Goal: Navigation & Orientation: Find specific page/section

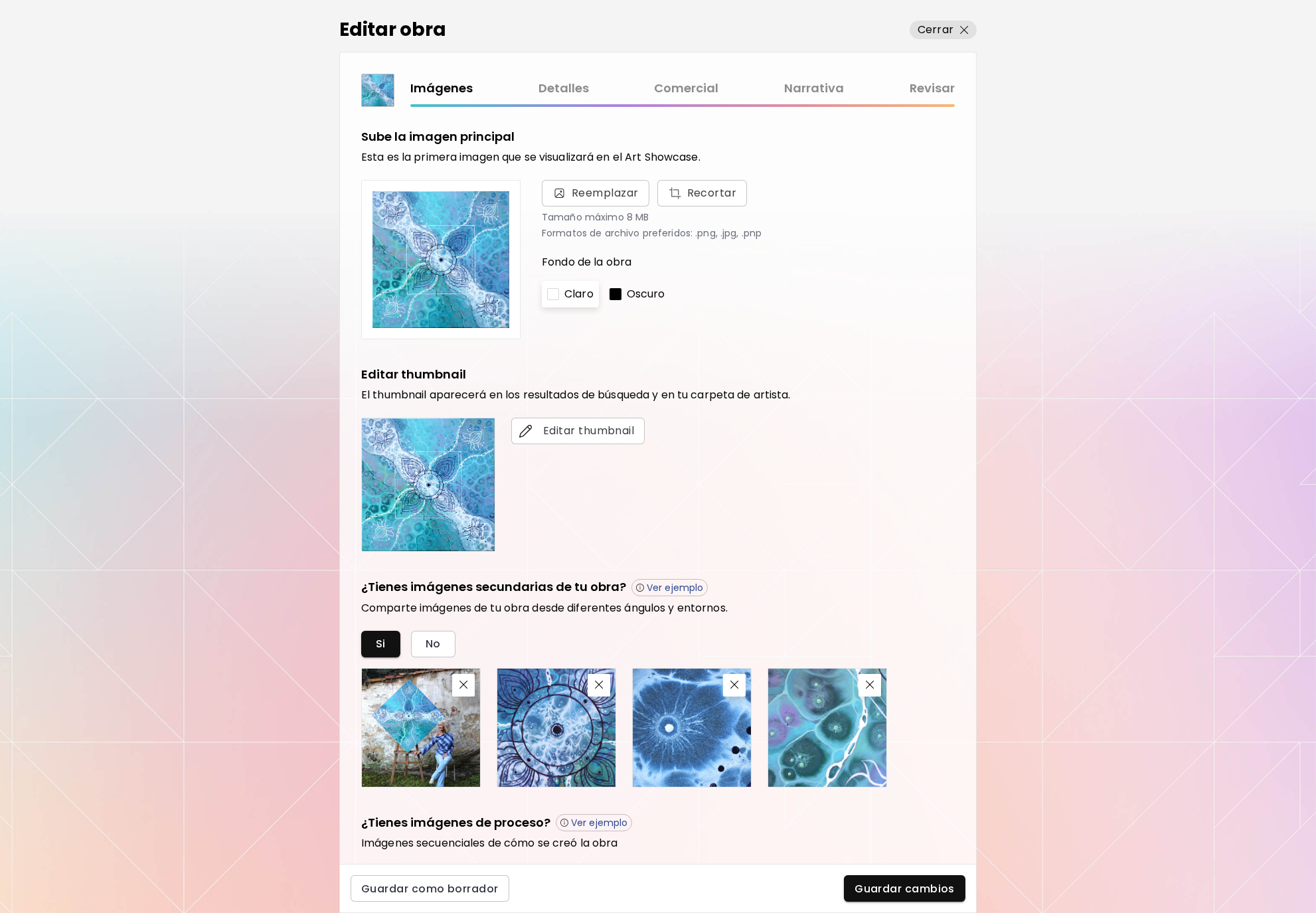
click at [1041, 351] on div "Editar obra Cerrar Imágenes Detalles Comercial Narrativa Revisar Sube la imagen…" at bounding box center [658, 456] width 1316 height 913
click at [947, 29] on p "Cerrar" at bounding box center [935, 30] width 36 height 16
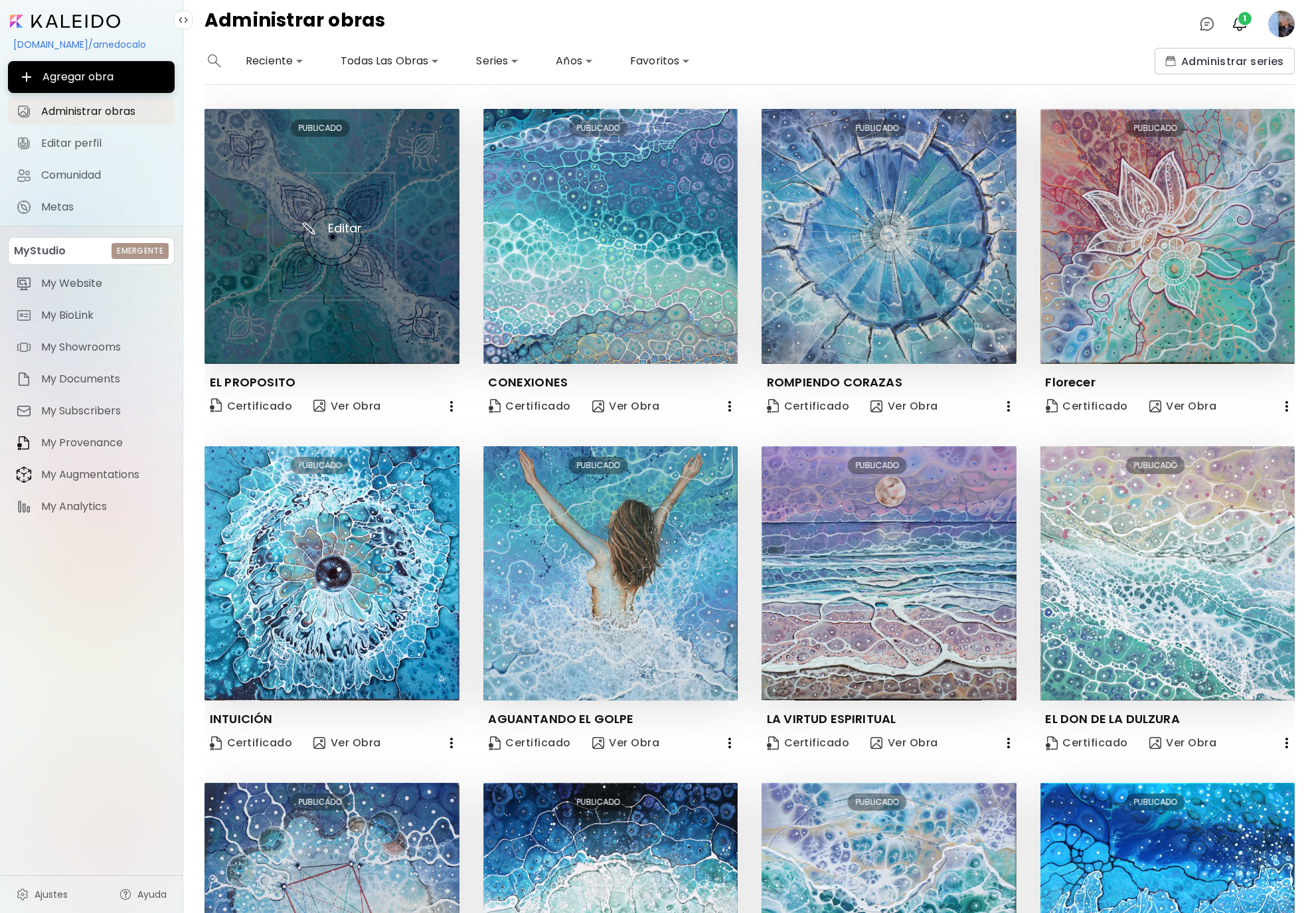
click at [384, 158] on img at bounding box center [332, 237] width 255 height 255
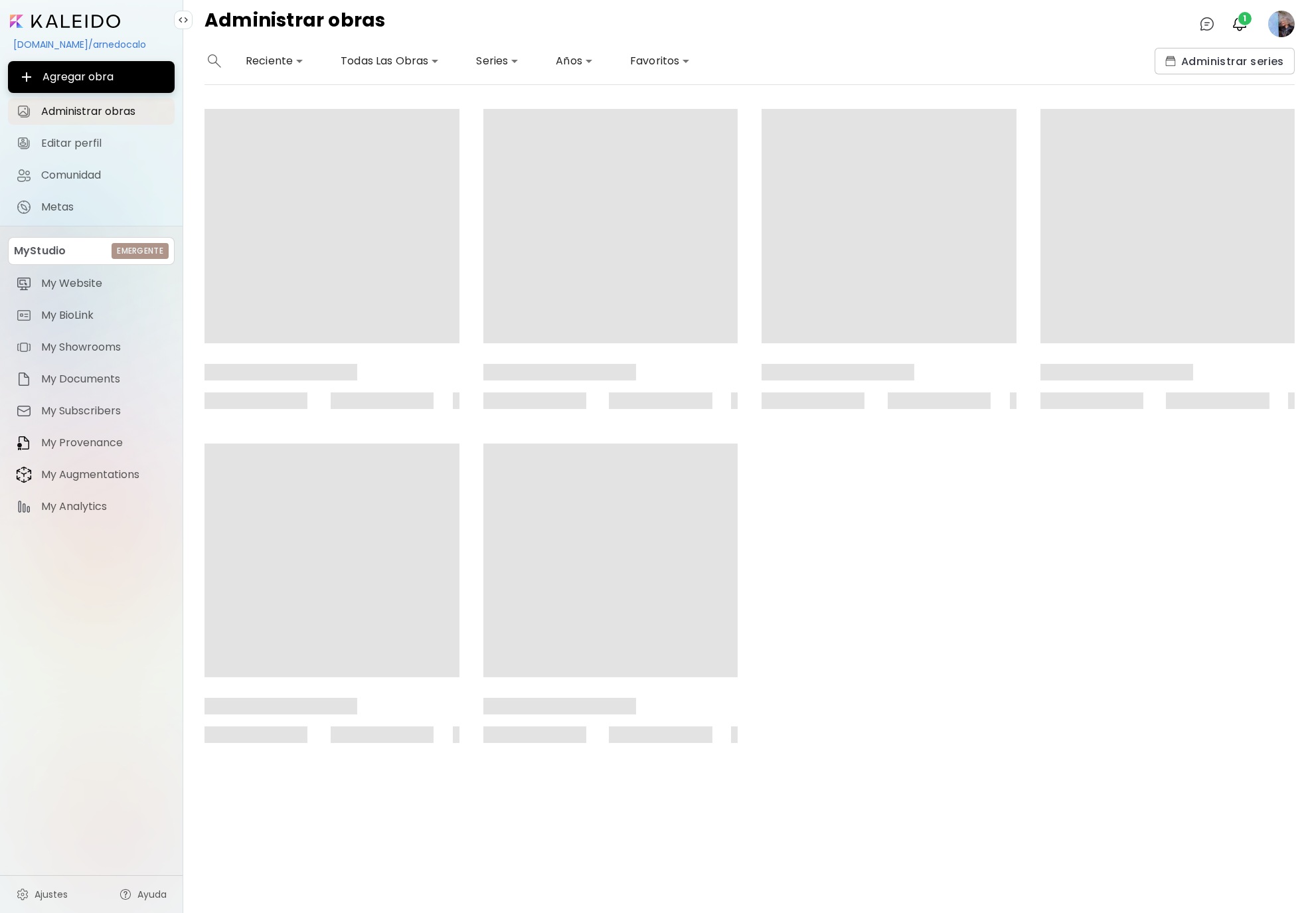
click at [94, 46] on div "[DOMAIN_NAME]/arnedocalo" at bounding box center [92, 44] width 167 height 22
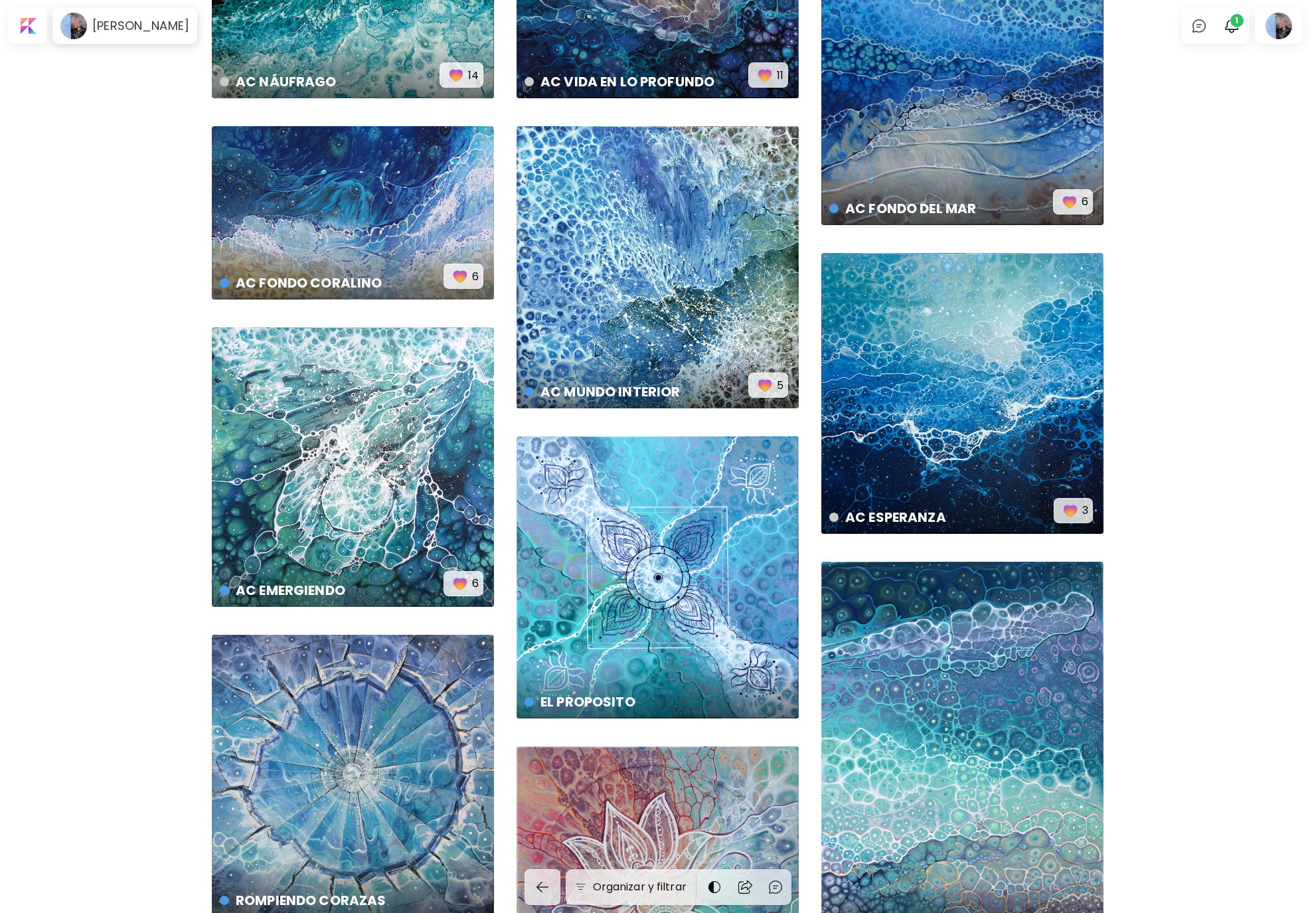
scroll to position [236, 0]
click at [720, 610] on div "EL PROPOSITO € 901 | 100 x 100 cm" at bounding box center [658, 577] width 283 height 283
